Goal: Task Accomplishment & Management: Complete application form

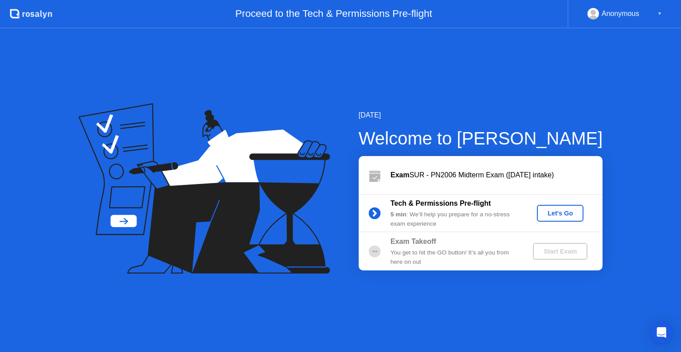
click at [558, 205] on button "Let's Go" at bounding box center [560, 213] width 47 height 17
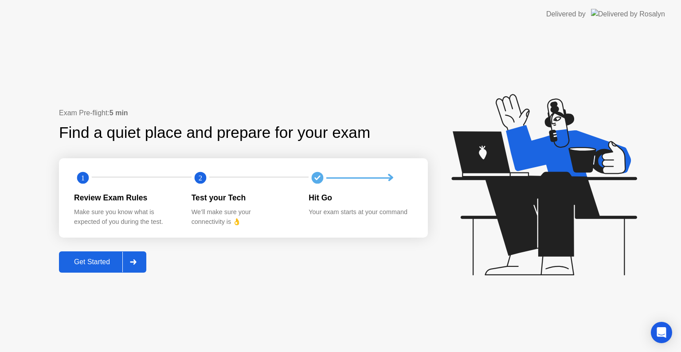
click at [105, 270] on button "Get Started" at bounding box center [102, 261] width 87 height 21
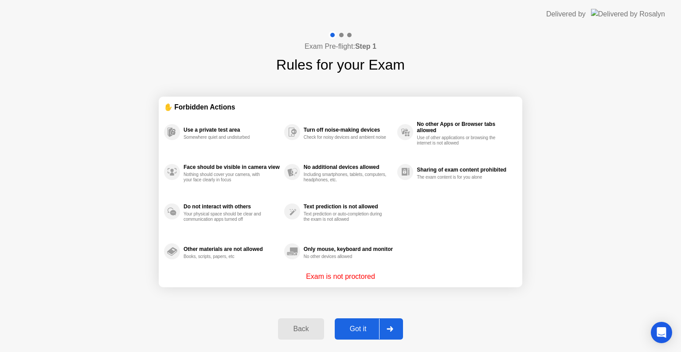
click at [378, 325] on div "Got it" at bounding box center [358, 329] width 42 height 8
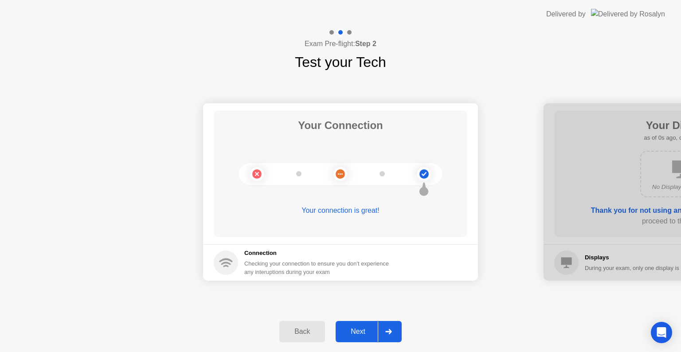
click at [364, 330] on div "Next" at bounding box center [357, 332] width 39 height 8
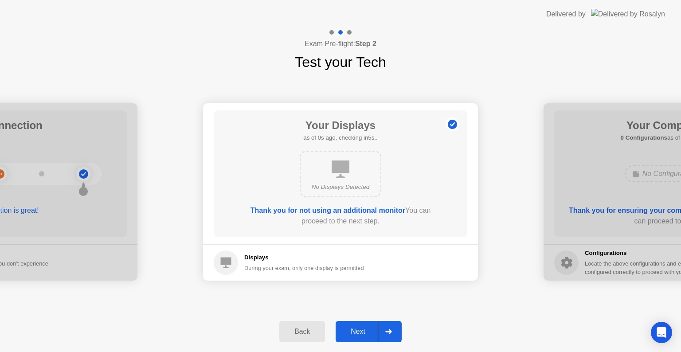
click at [364, 330] on div "Next" at bounding box center [357, 332] width 39 height 8
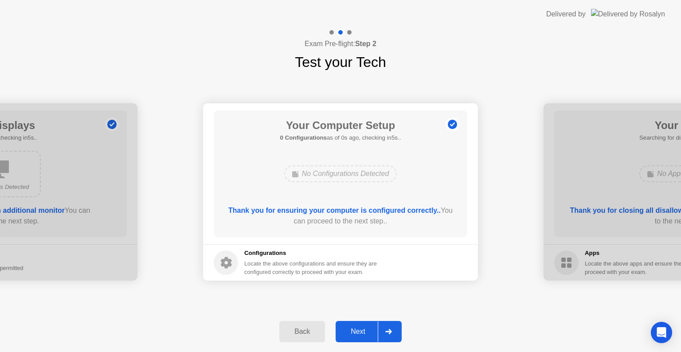
click at [364, 330] on div "Next" at bounding box center [357, 332] width 39 height 8
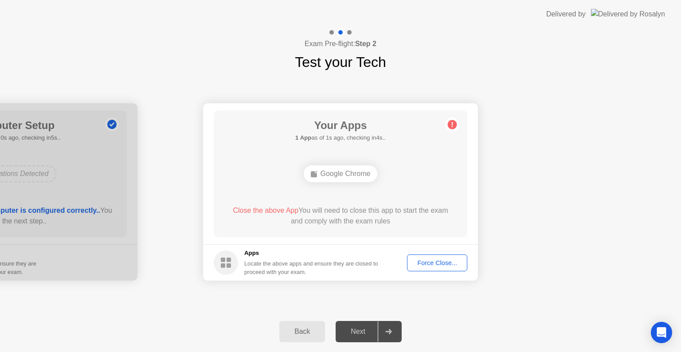
click at [425, 261] on div "Force Close..." at bounding box center [437, 262] width 54 height 7
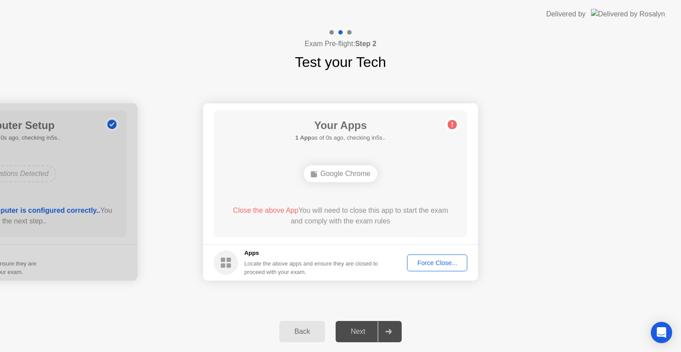
click at [445, 265] on div "Force Close..." at bounding box center [437, 262] width 54 height 7
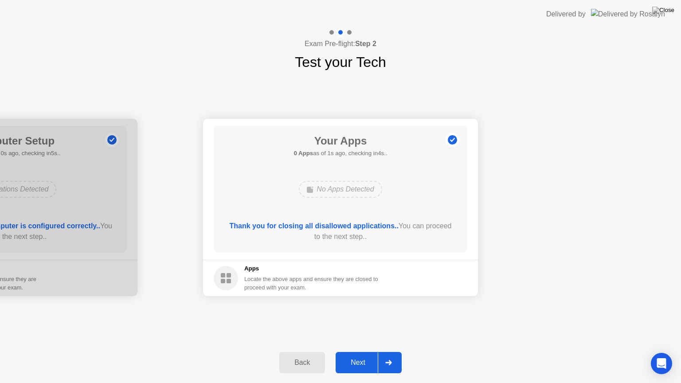
click at [369, 352] on button "Next" at bounding box center [369, 362] width 66 height 21
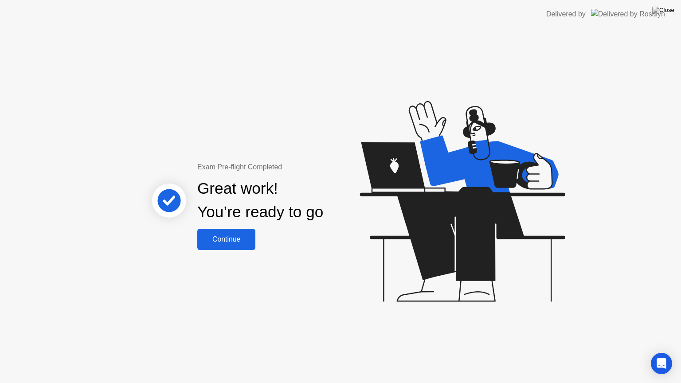
click at [236, 236] on div "Continue" at bounding box center [226, 239] width 53 height 8
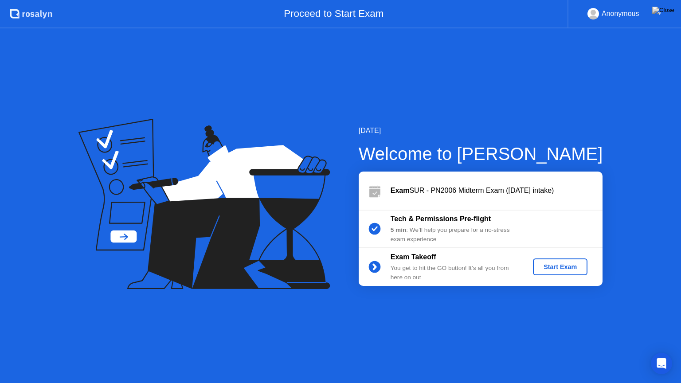
click at [559, 271] on div "Start Exam" at bounding box center [560, 266] width 47 height 7
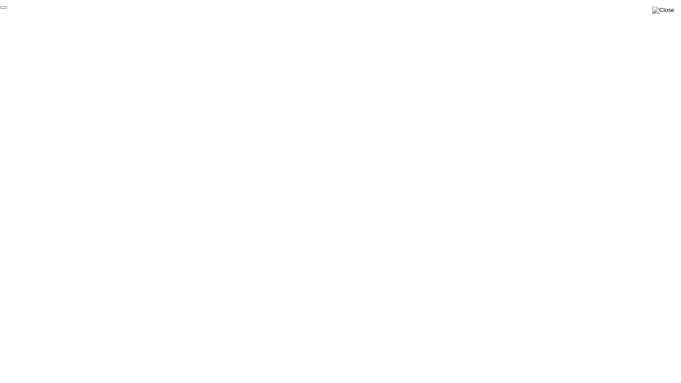
click div "End Proctoring Session"
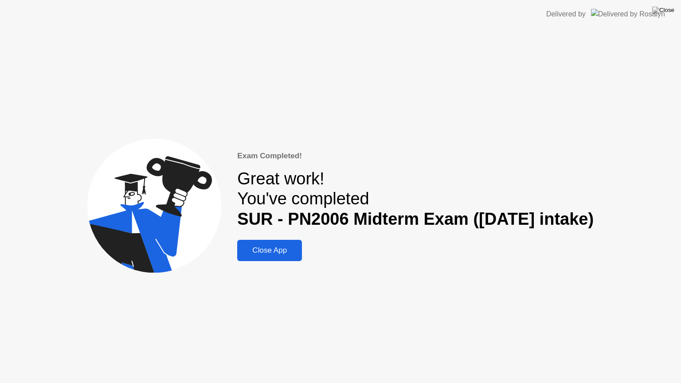
click at [276, 248] on div "Close App" at bounding box center [269, 250] width 59 height 9
